Goal: Task Accomplishment & Management: Use online tool/utility

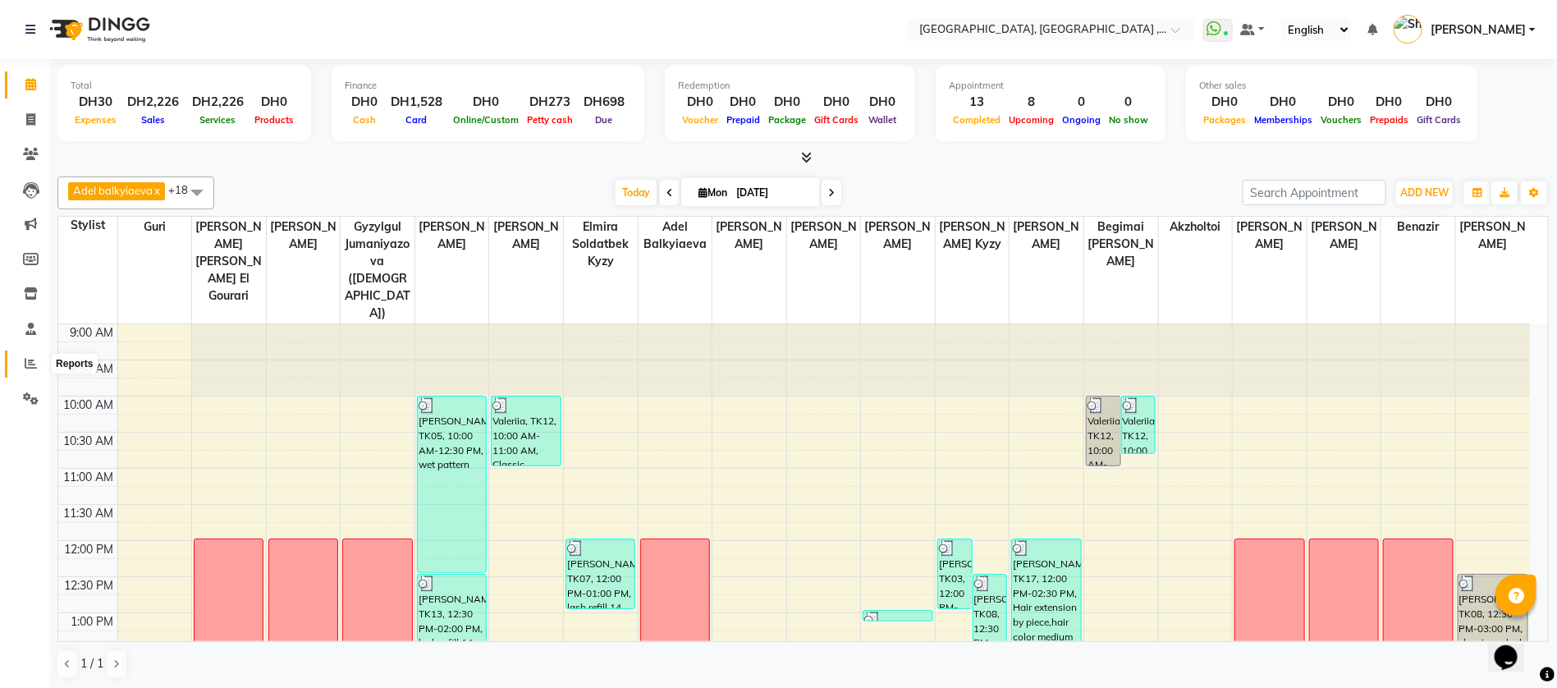
click at [26, 362] on icon at bounding box center [31, 363] width 12 height 12
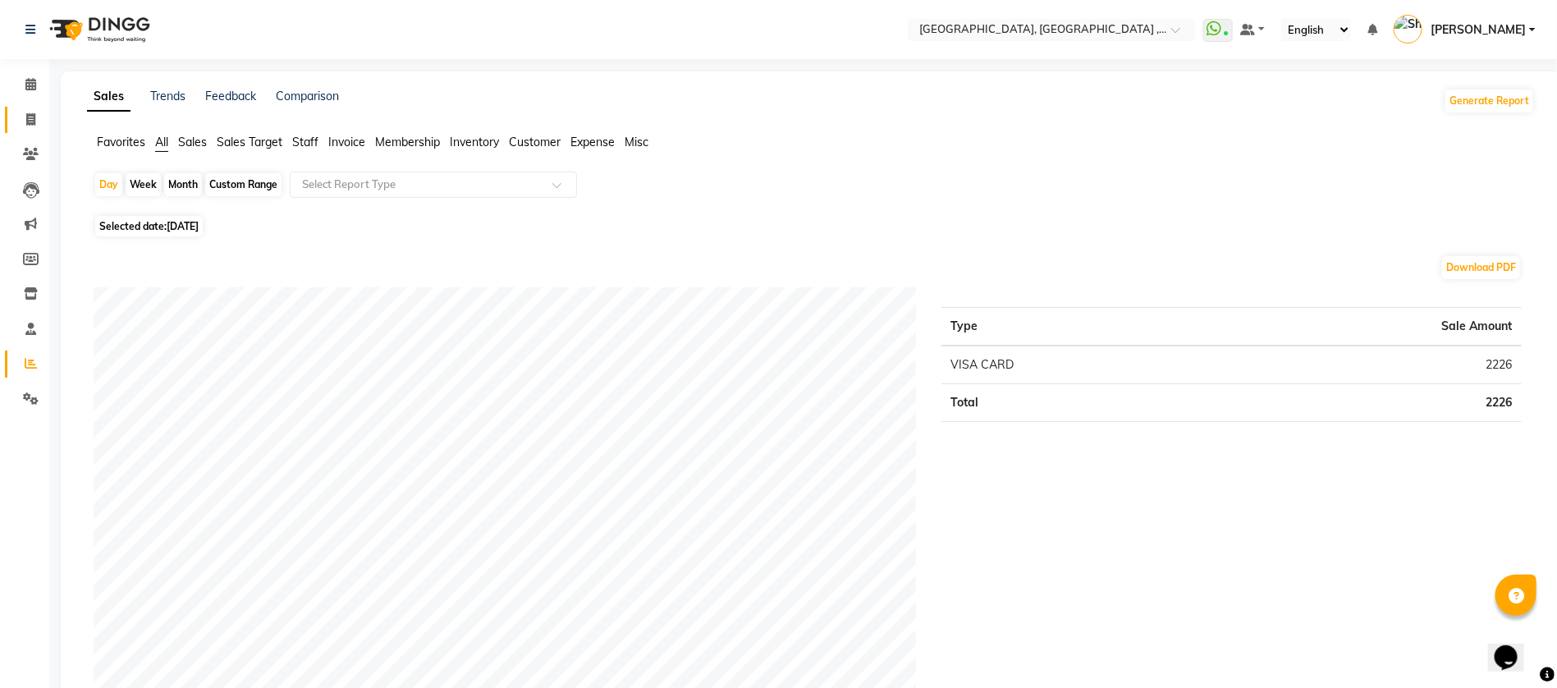
click at [30, 118] on icon at bounding box center [30, 119] width 9 height 12
select select "service"
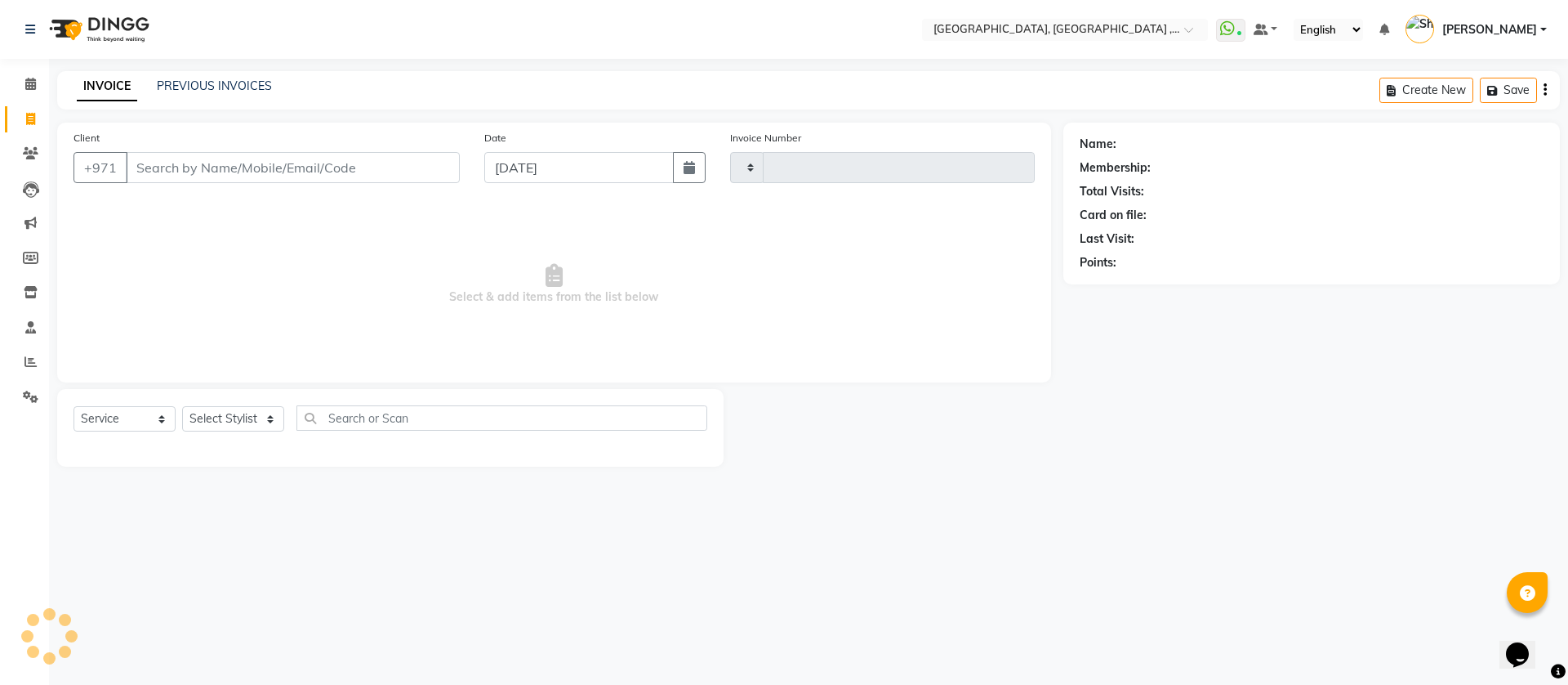
type input "4561"
select select "3838"
click at [30, 84] on icon at bounding box center [30, 84] width 11 height 12
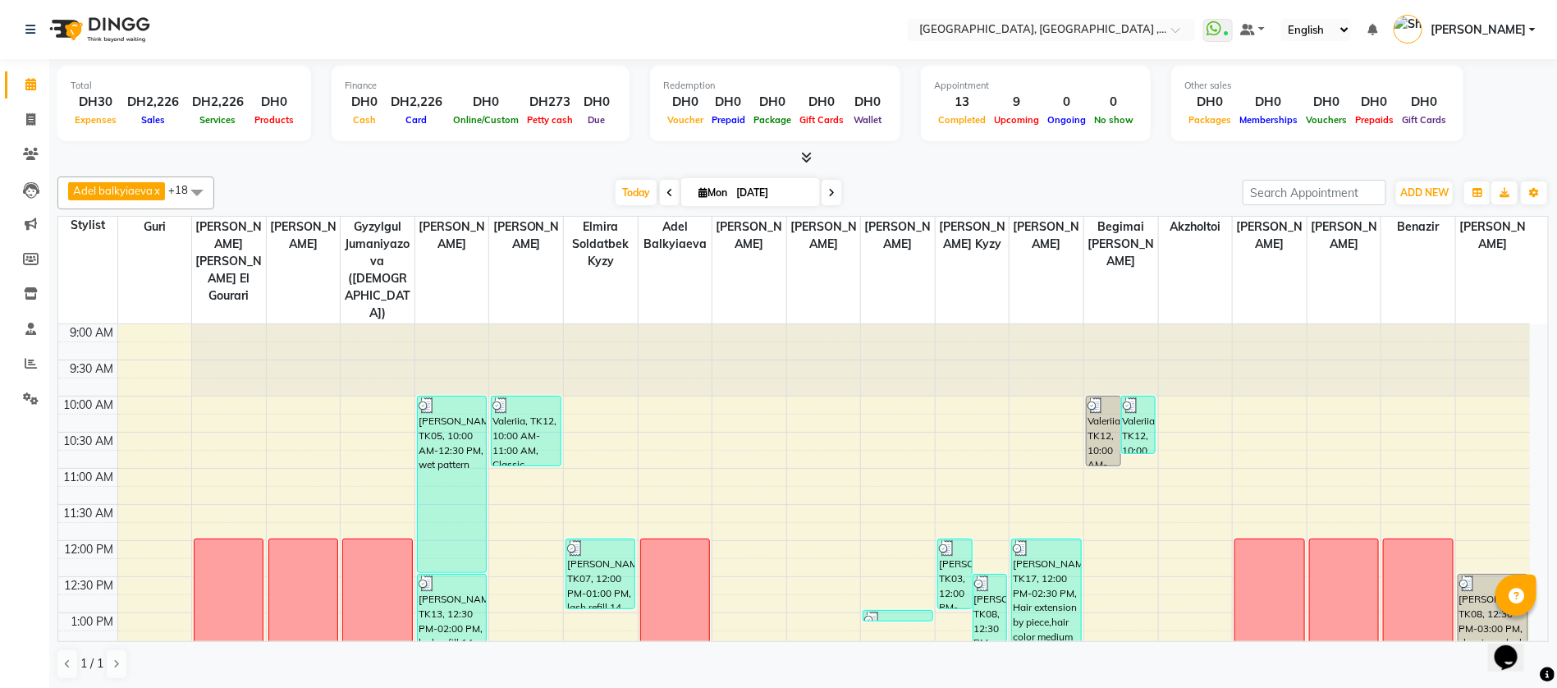
click at [783, 190] on input "[DATE]" at bounding box center [772, 193] width 82 height 25
select select "9"
select select "2025"
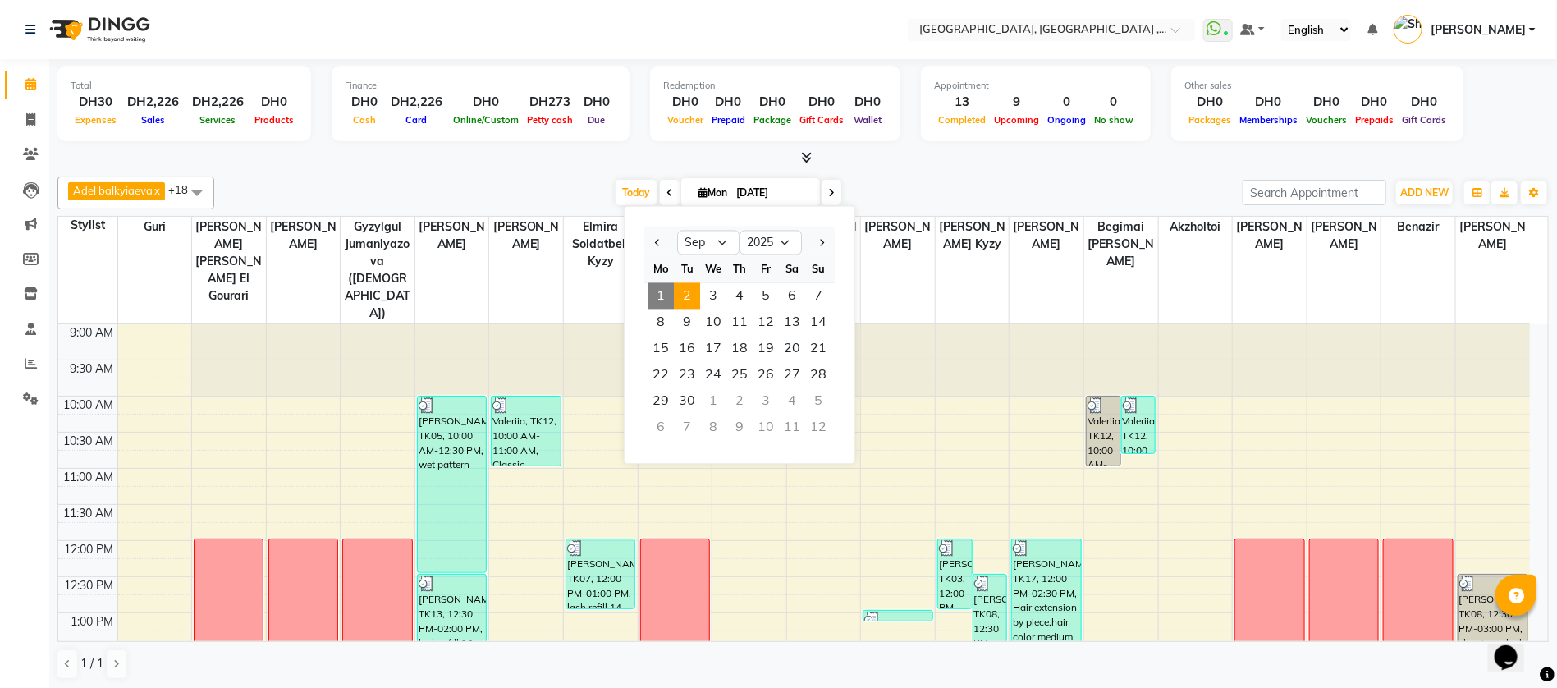
click at [692, 300] on span "2" at bounding box center [687, 296] width 26 height 26
type input "02-09-2025"
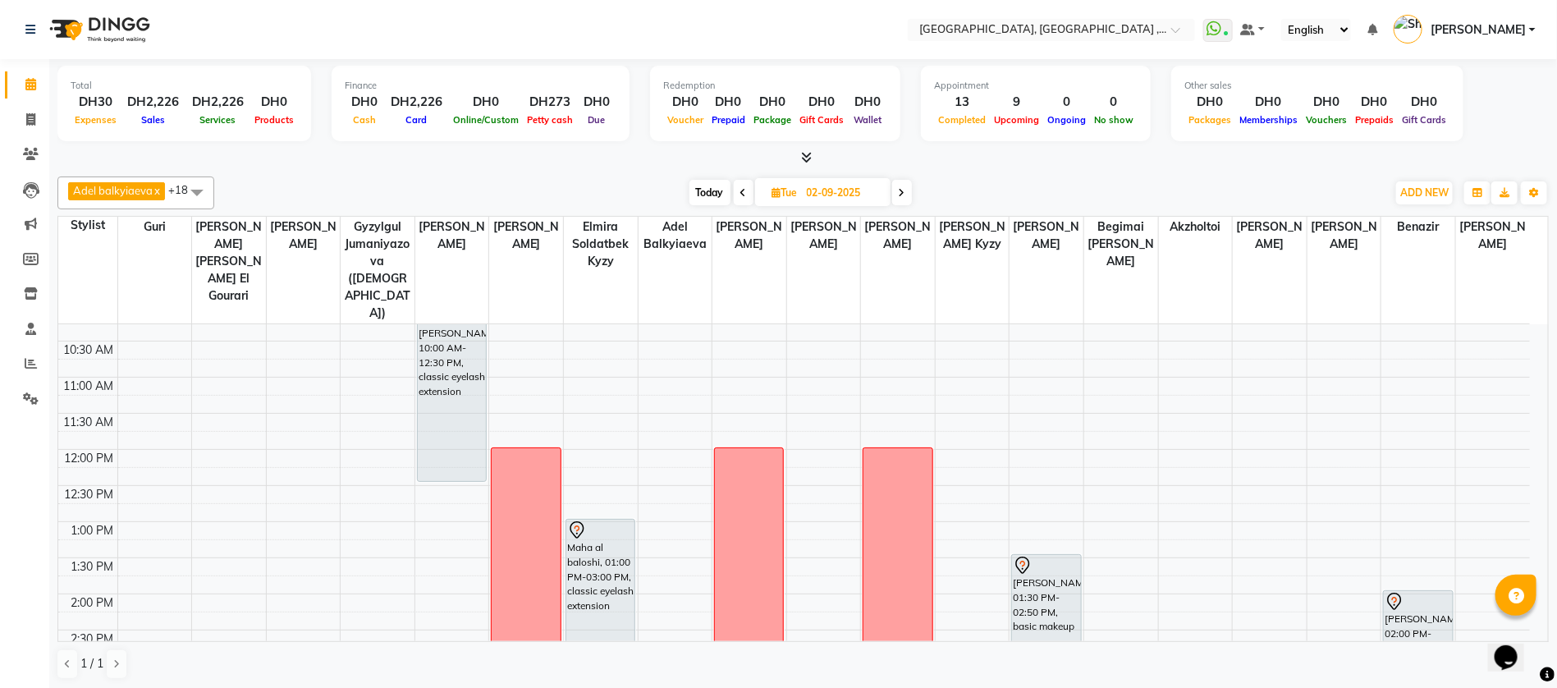
scroll to position [87, 0]
